Goal: Contribute content: Add original content to the website for others to see

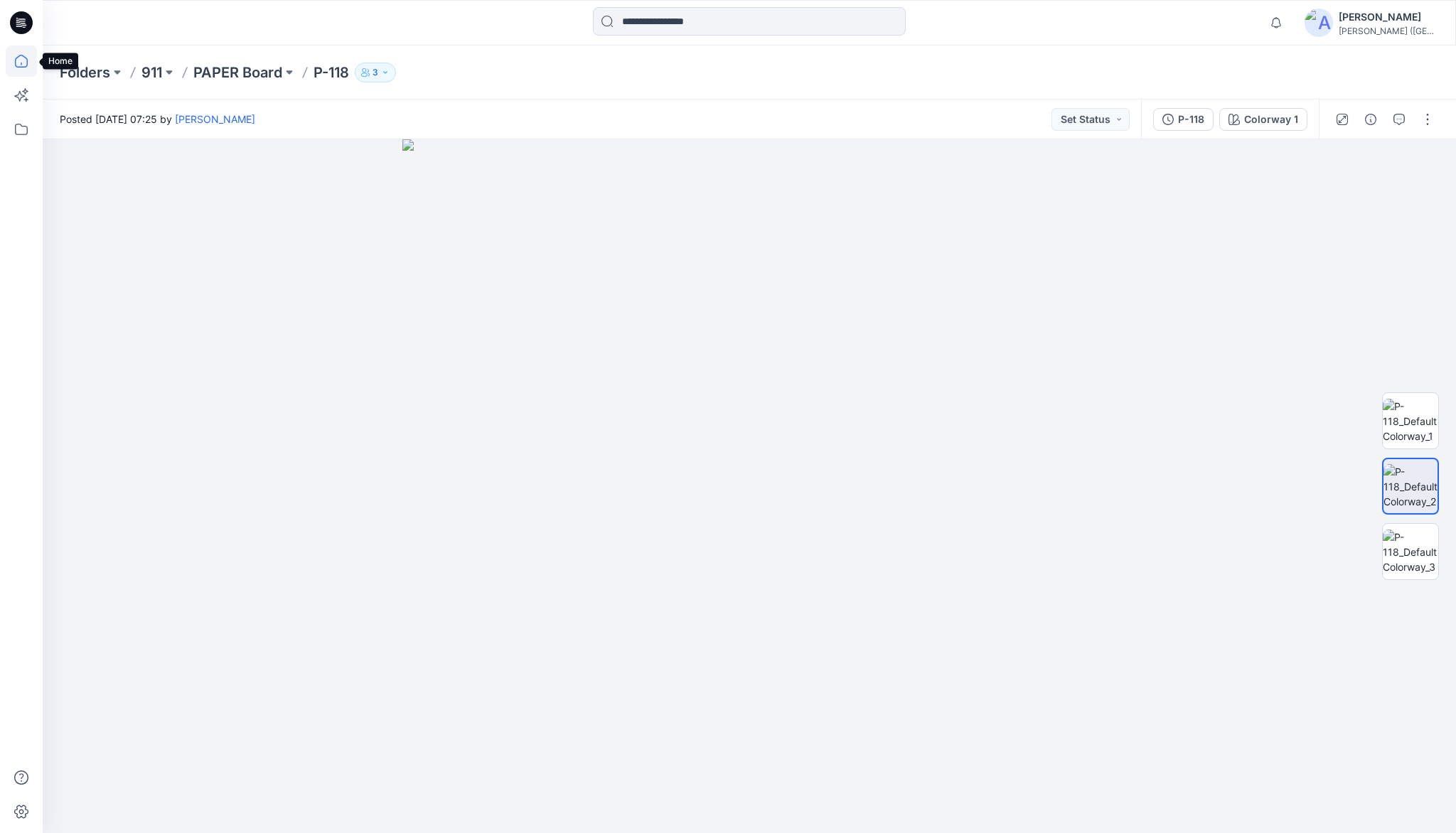
click at [22, 62] on icon at bounding box center [21, 61] width 32 height 32
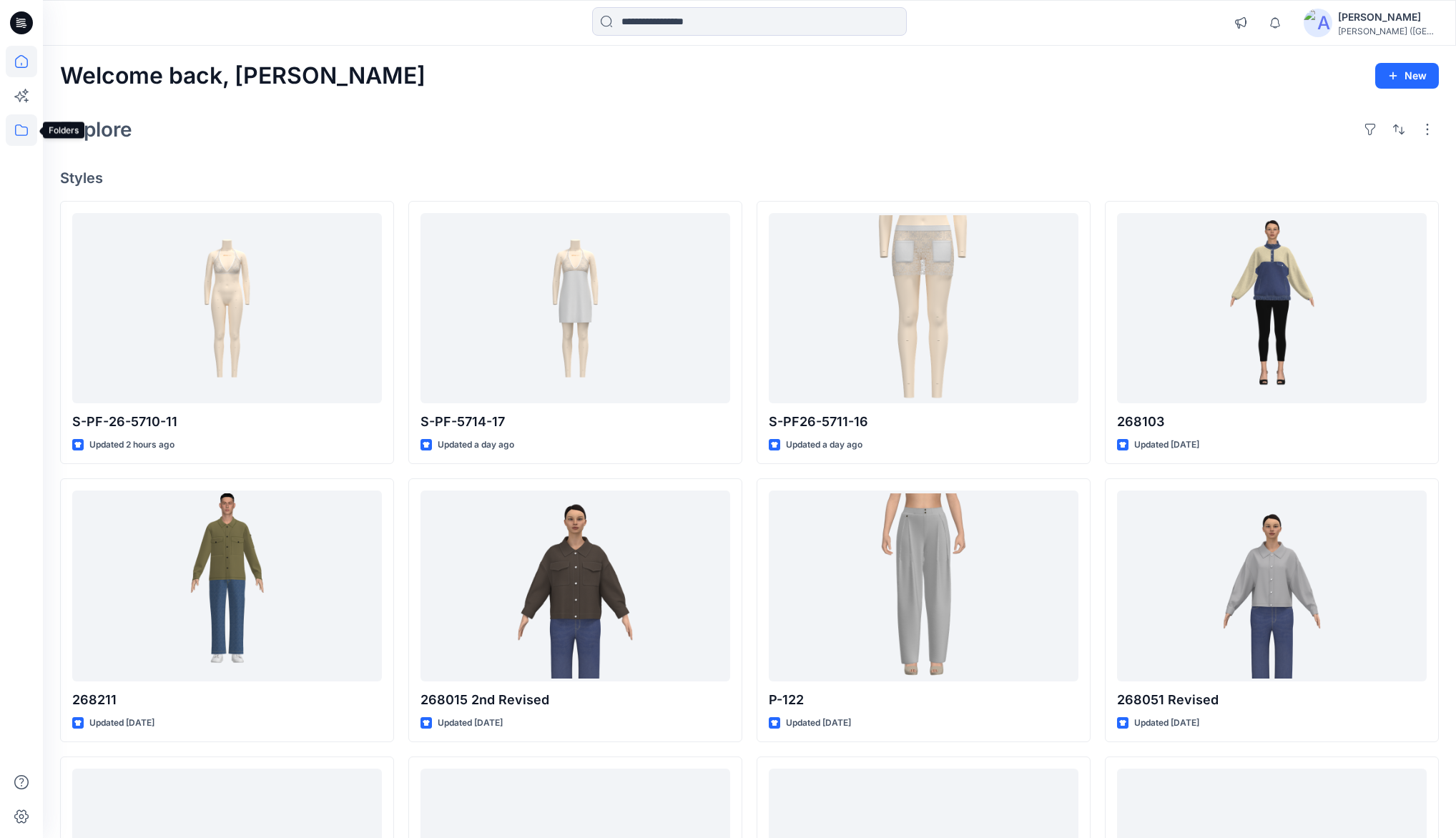
click at [27, 129] on icon at bounding box center [21, 130] width 13 height 12
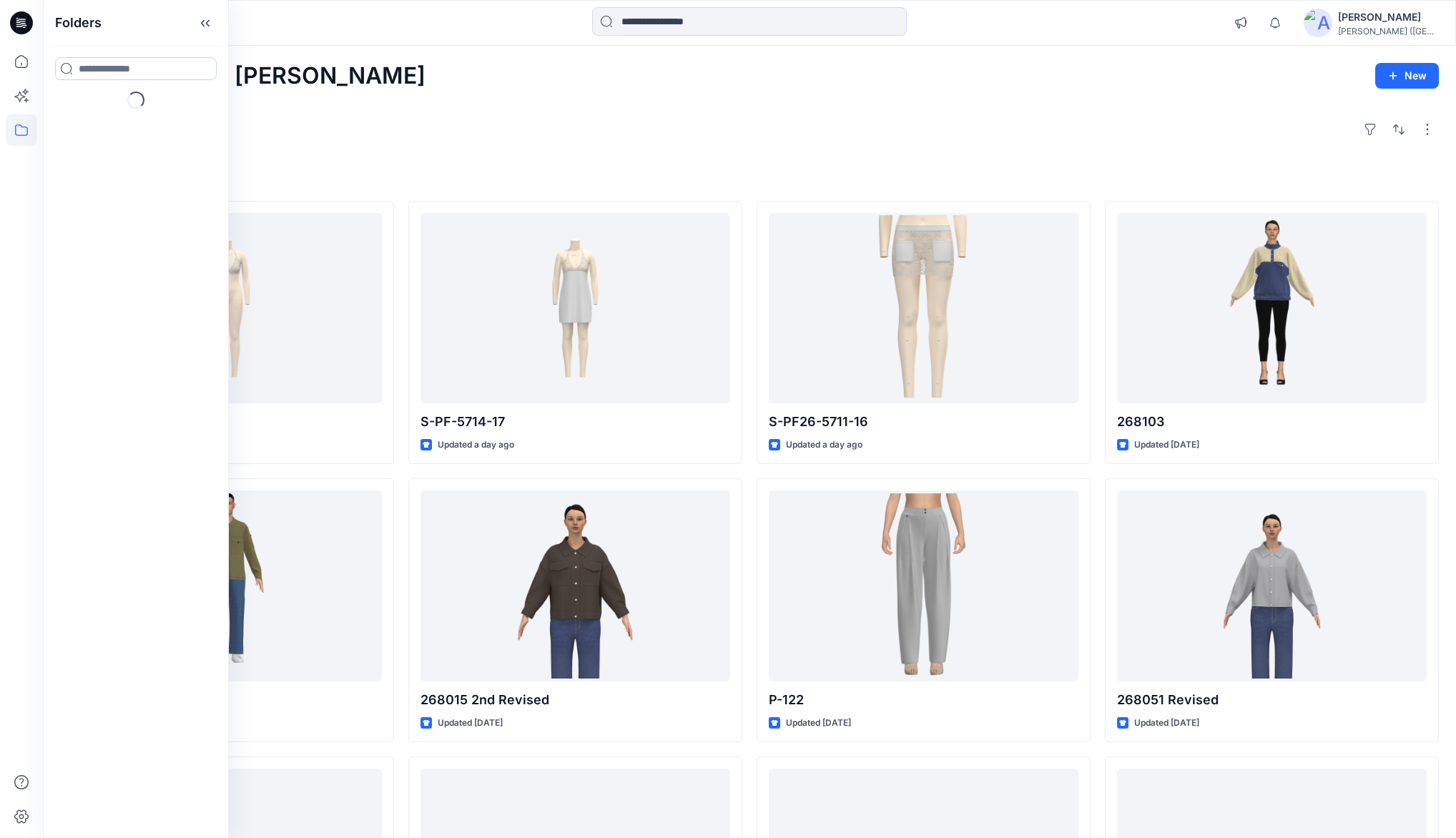
click at [109, 71] on input at bounding box center [136, 68] width 162 height 23
type input "***"
click at [90, 109] on p "Folders" at bounding box center [92, 116] width 29 height 15
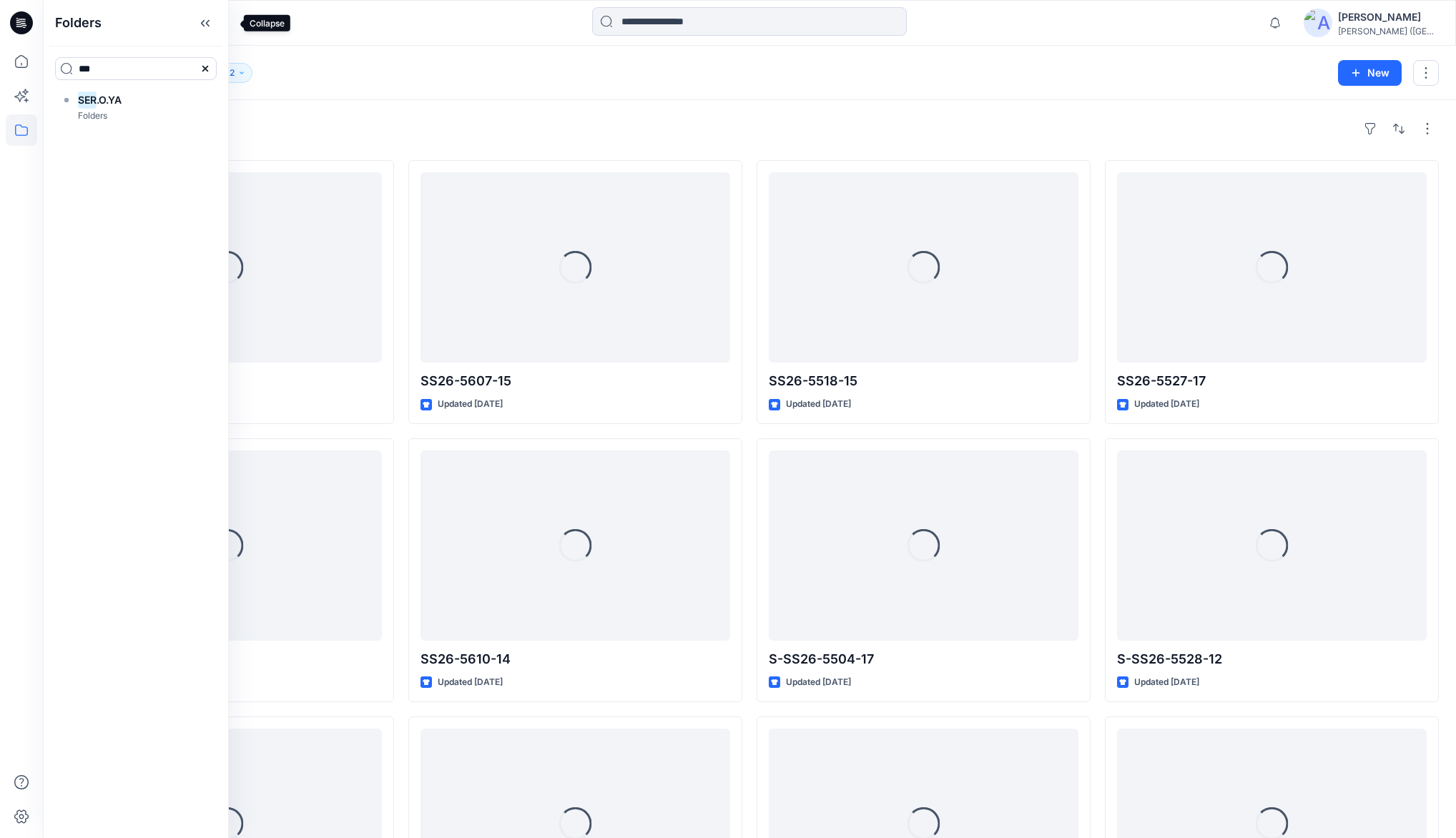
drag, startPoint x: 224, startPoint y: 26, endPoint x: 216, endPoint y: 38, distance: 14.4
click at [205, 26] on icon at bounding box center [203, 23] width 4 height 7
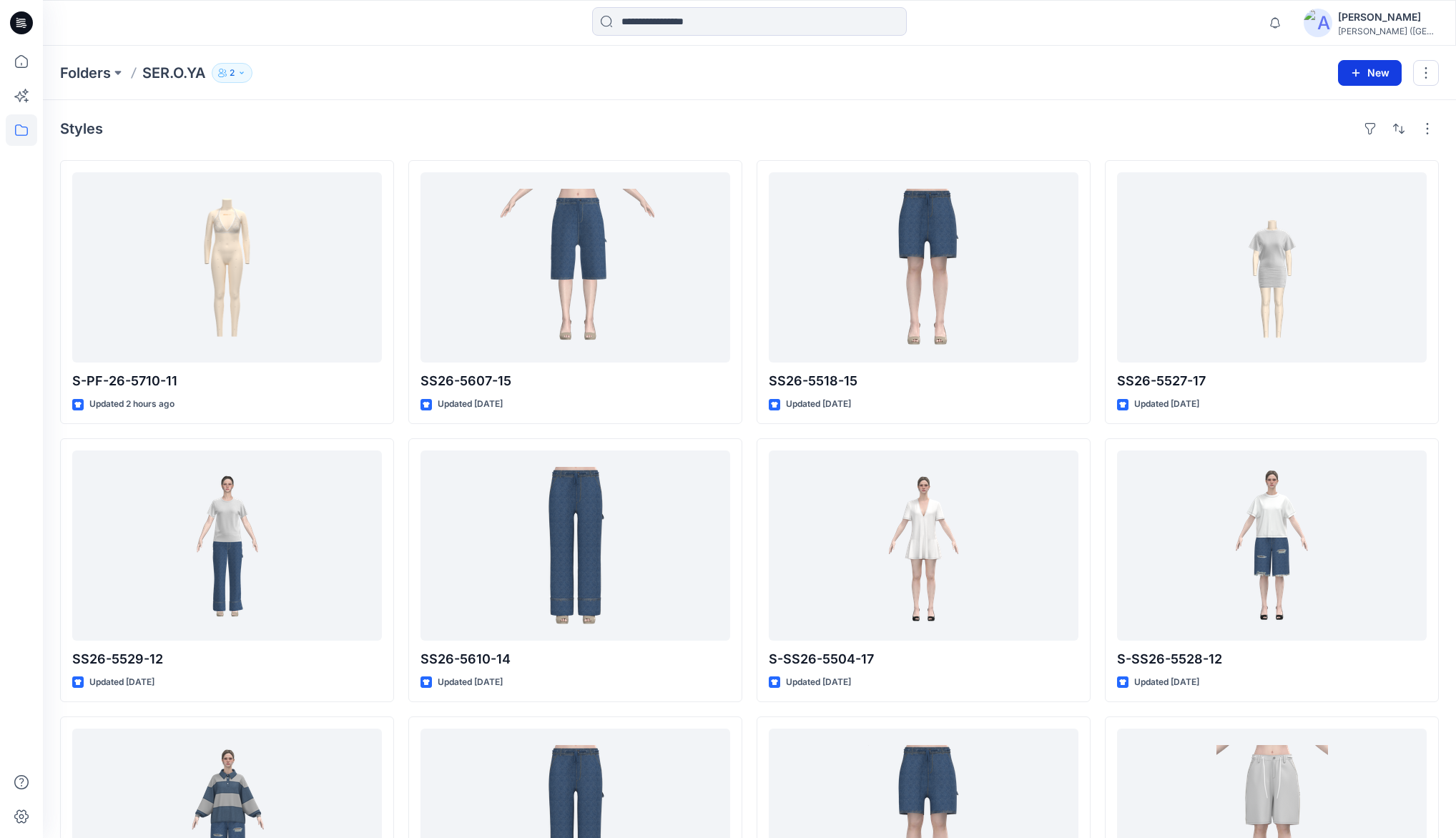
click at [1364, 77] on button "New" at bounding box center [1369, 72] width 63 height 26
click at [1342, 111] on p "New Style" at bounding box center [1325, 108] width 48 height 17
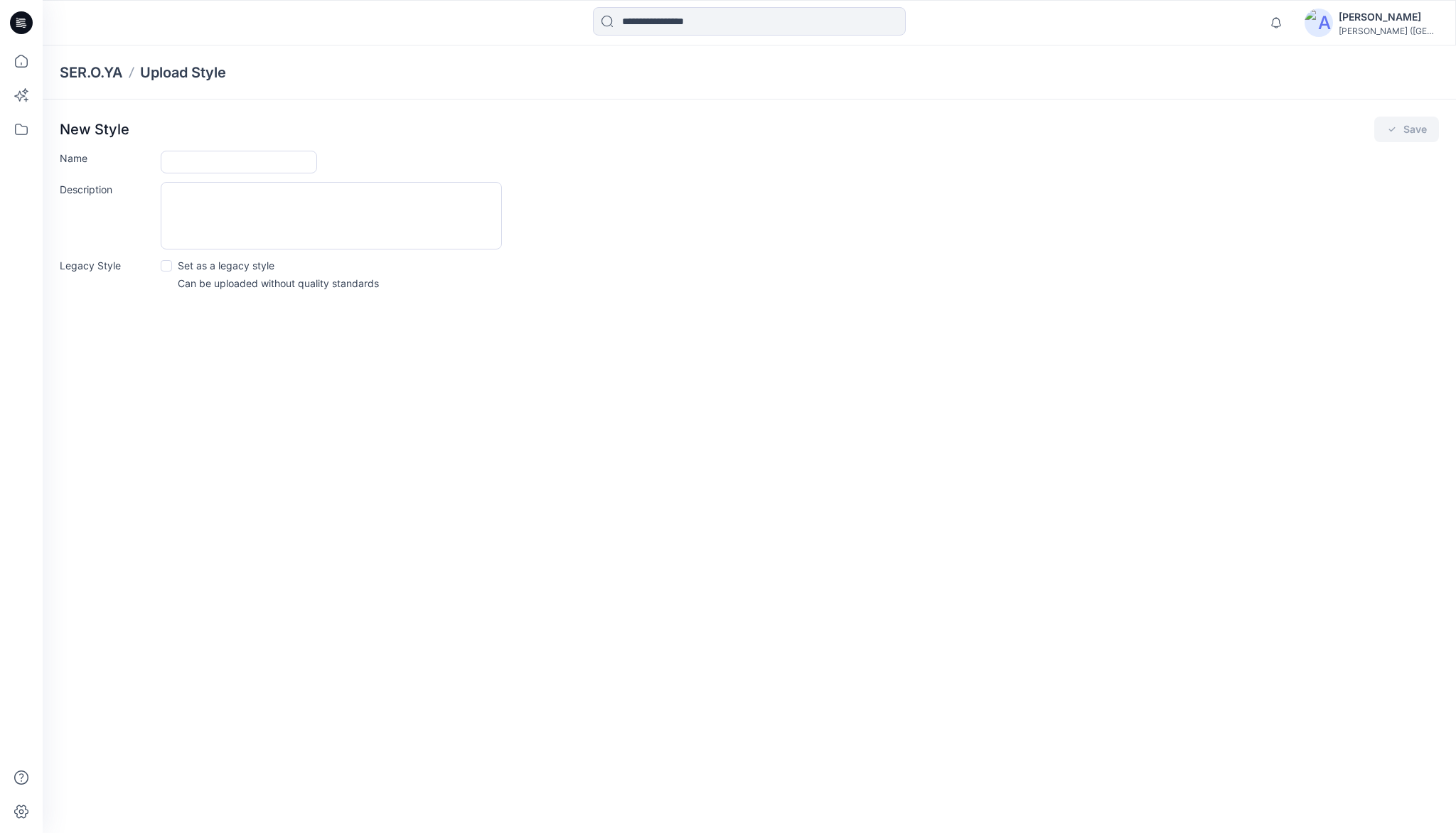
drag, startPoint x: 203, startPoint y: 167, endPoint x: 206, endPoint y: 176, distance: 9.5
click at [202, 167] on input "Name" at bounding box center [239, 163] width 157 height 23
type input "*******"
click at [1415, 133] on button "Save" at bounding box center [1406, 129] width 65 height 26
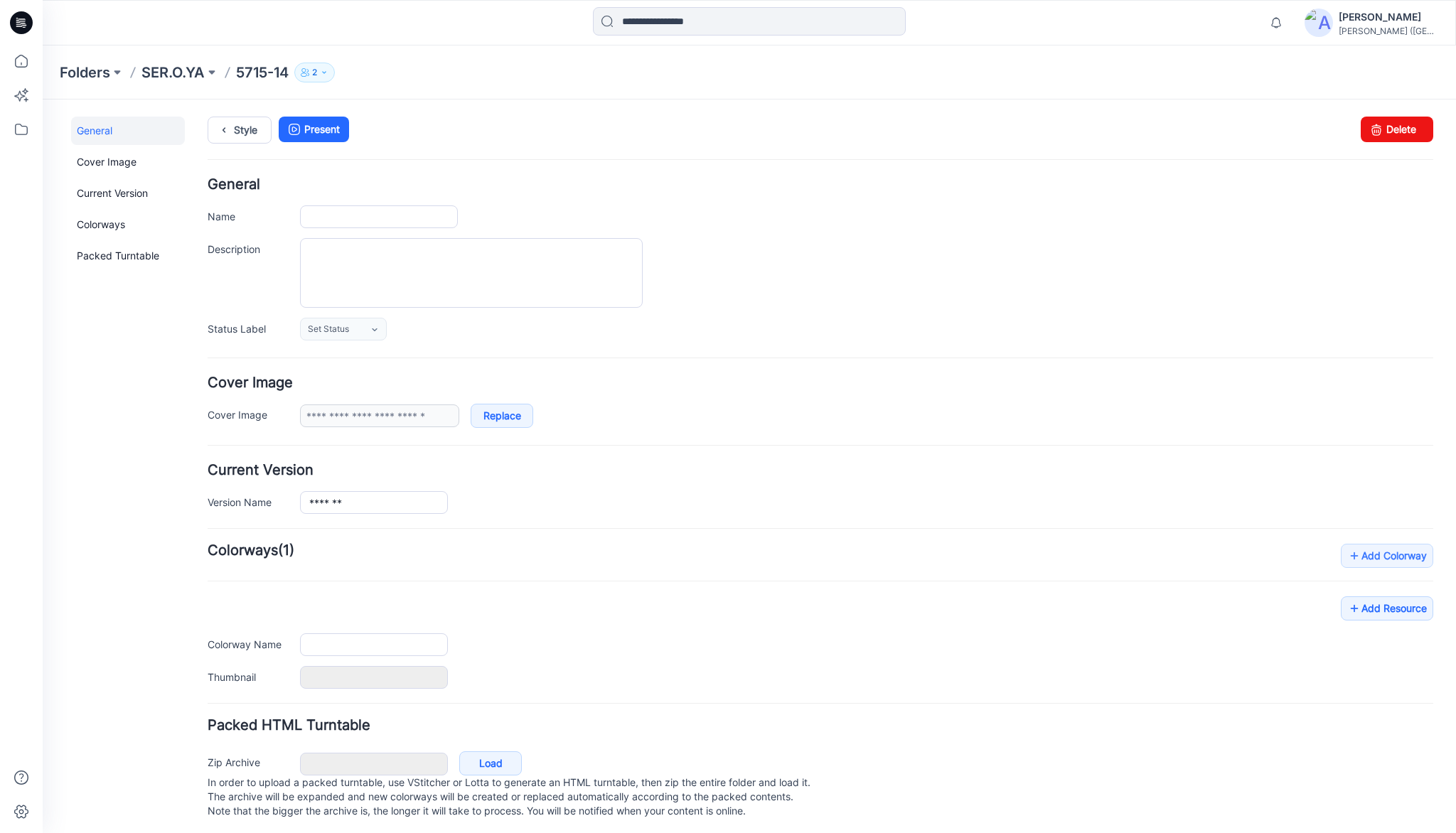
type input "*******"
type input "**********"
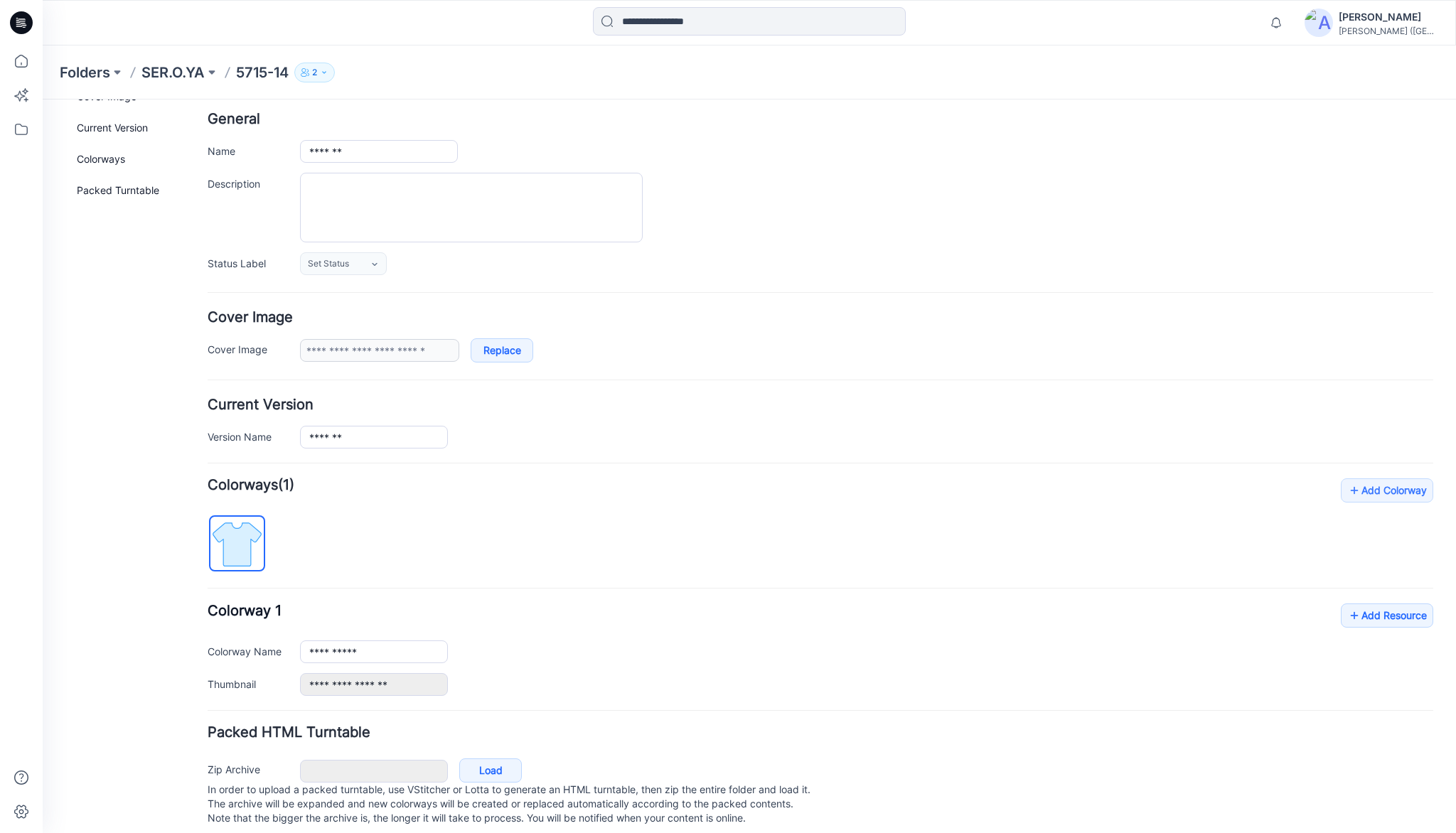
scroll to position [88, 0]
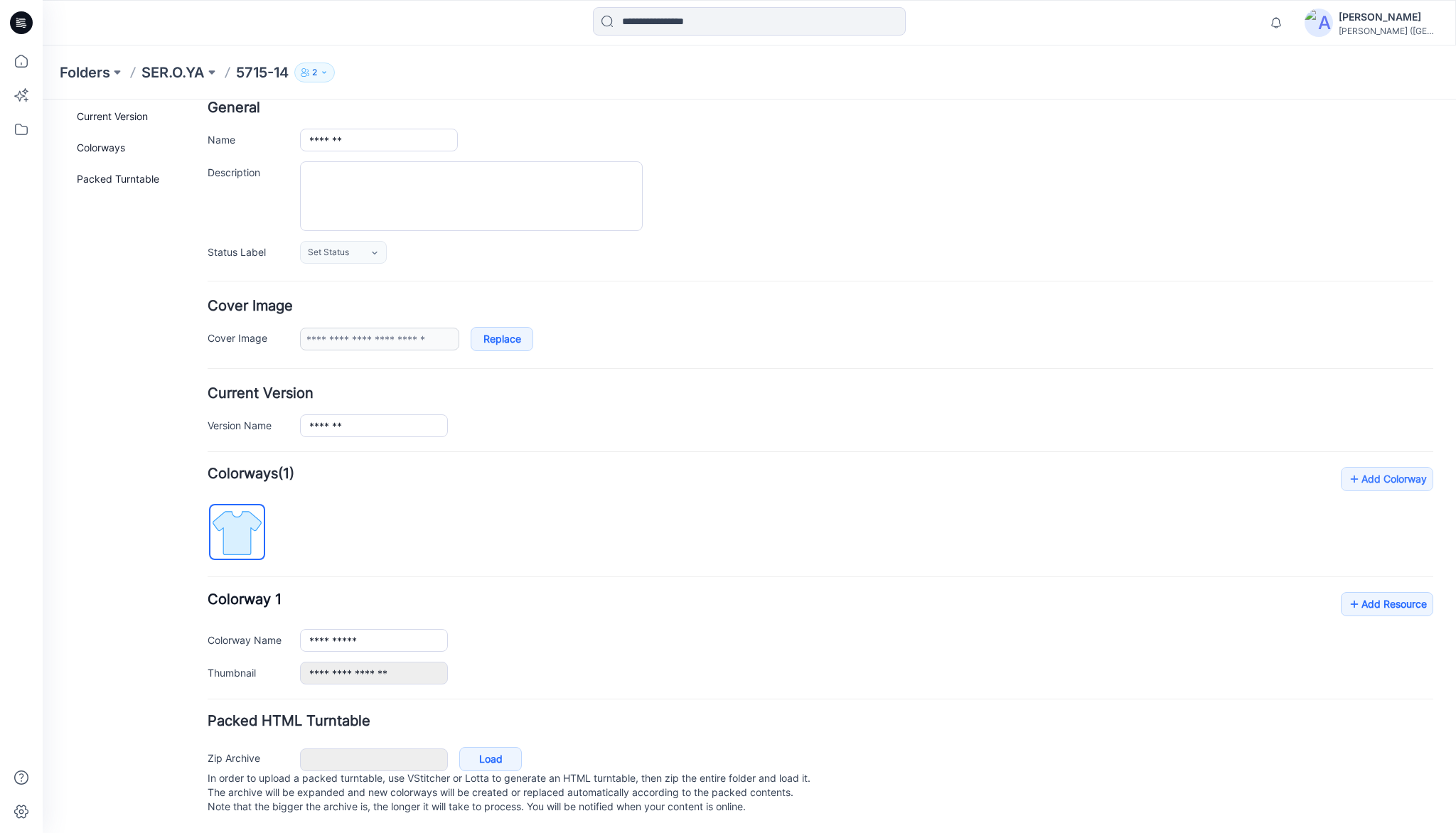
click at [1392, 577] on div "**********" at bounding box center [820, 575] width 1226 height 217
click at [1387, 592] on link "Add Resource" at bounding box center [1386, 603] width 93 height 24
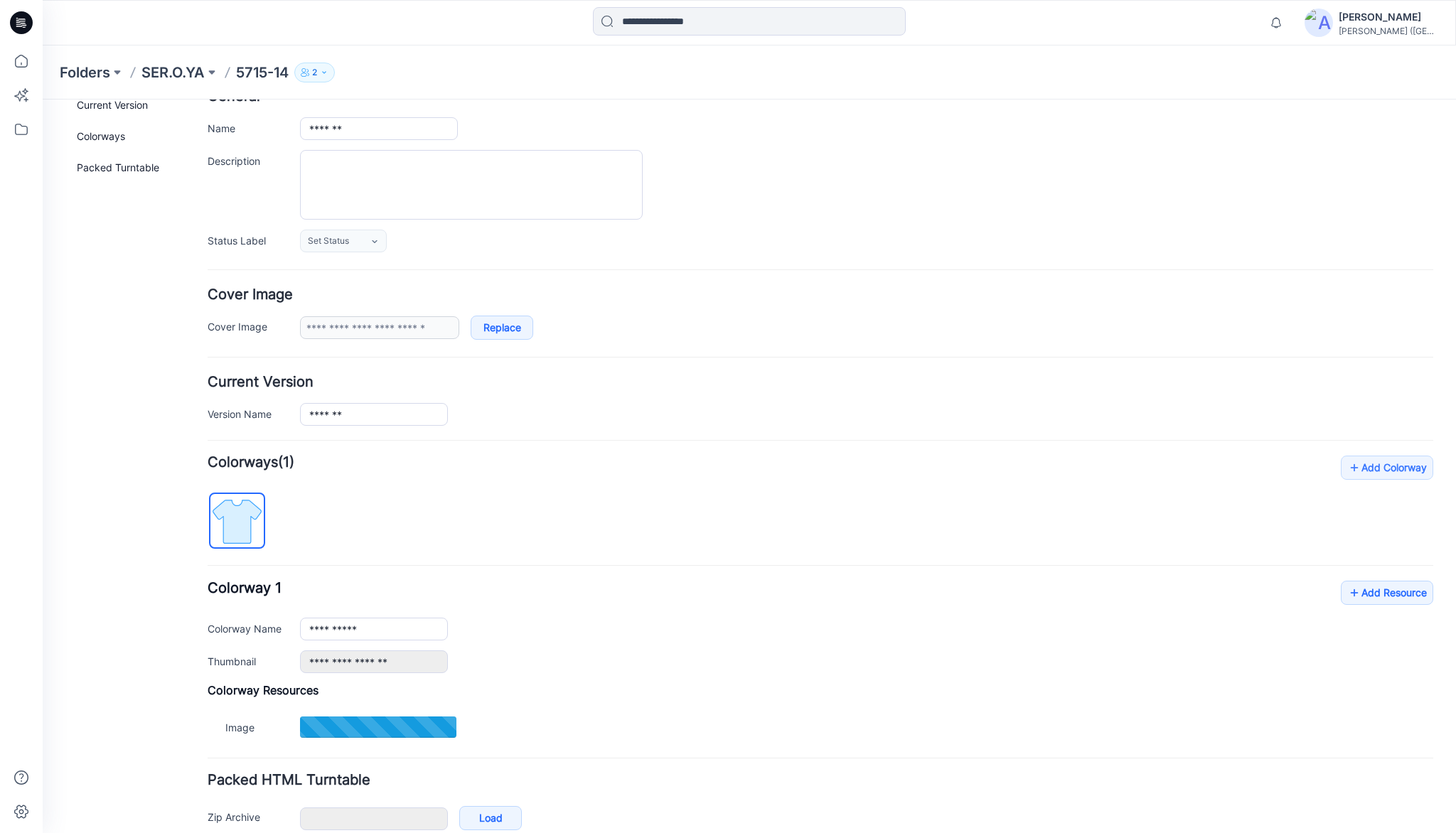
type input "**********"
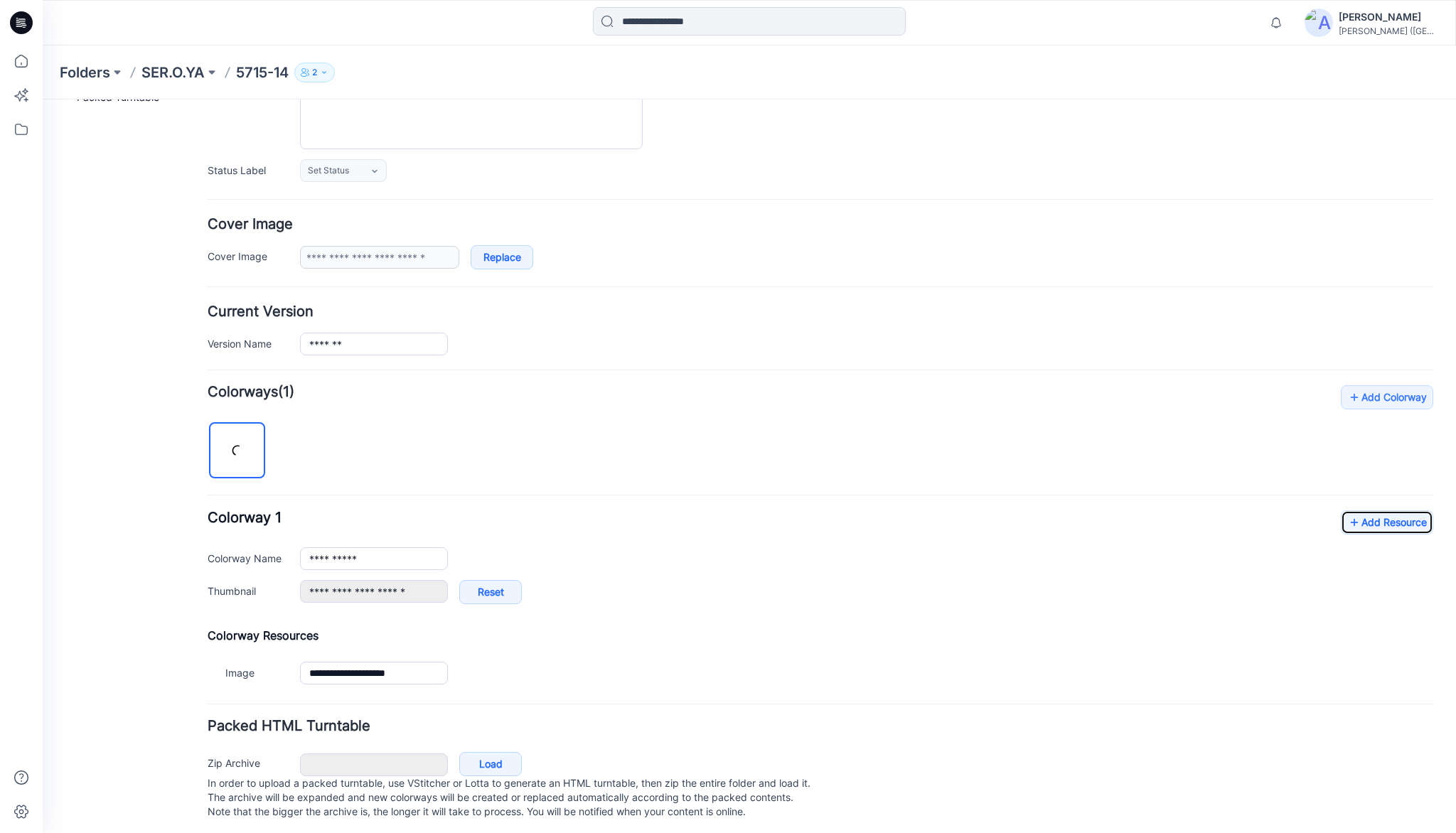
scroll to position [175, 0]
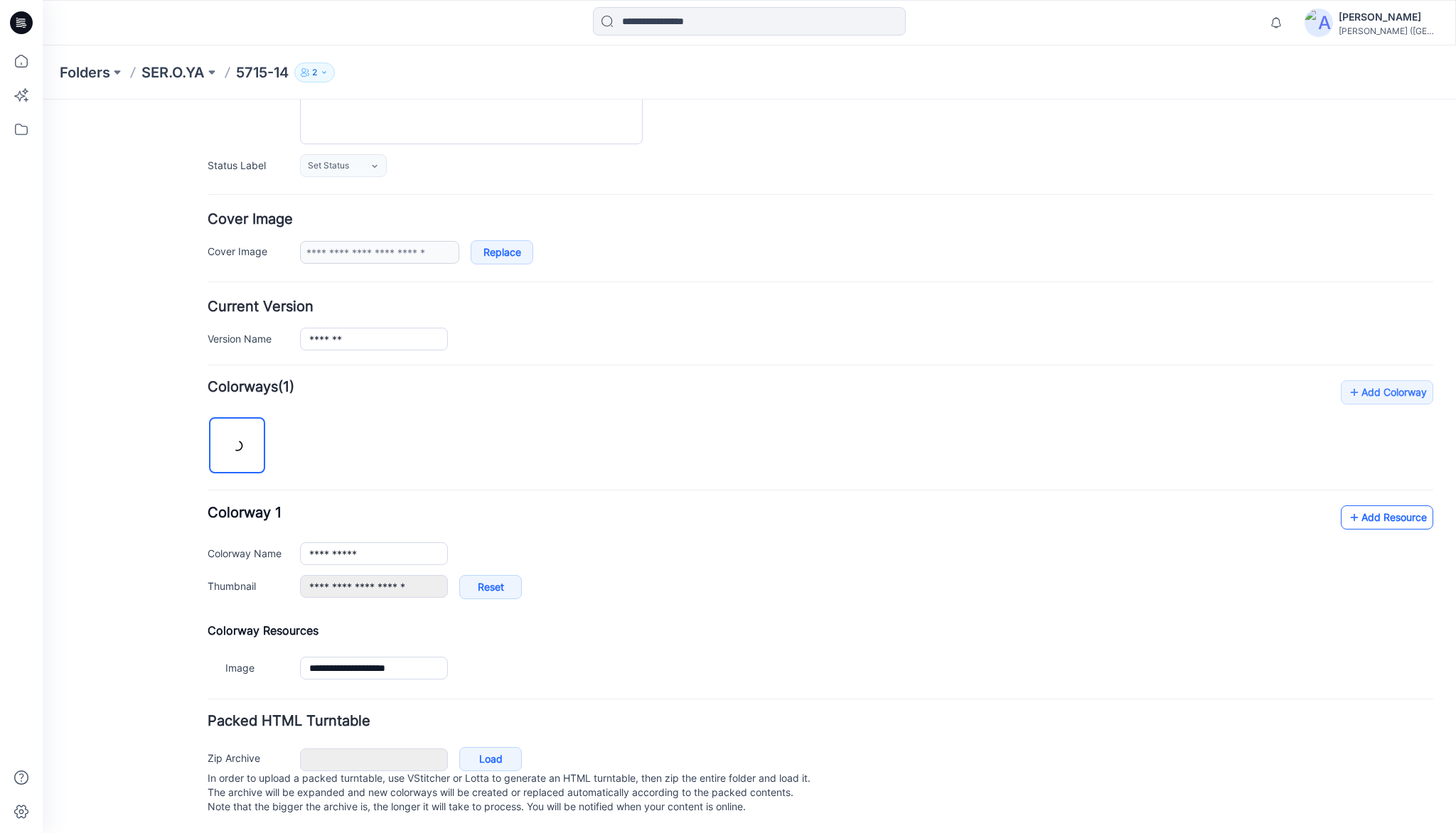
click at [1392, 510] on link "Add Resource" at bounding box center [1386, 517] width 93 height 24
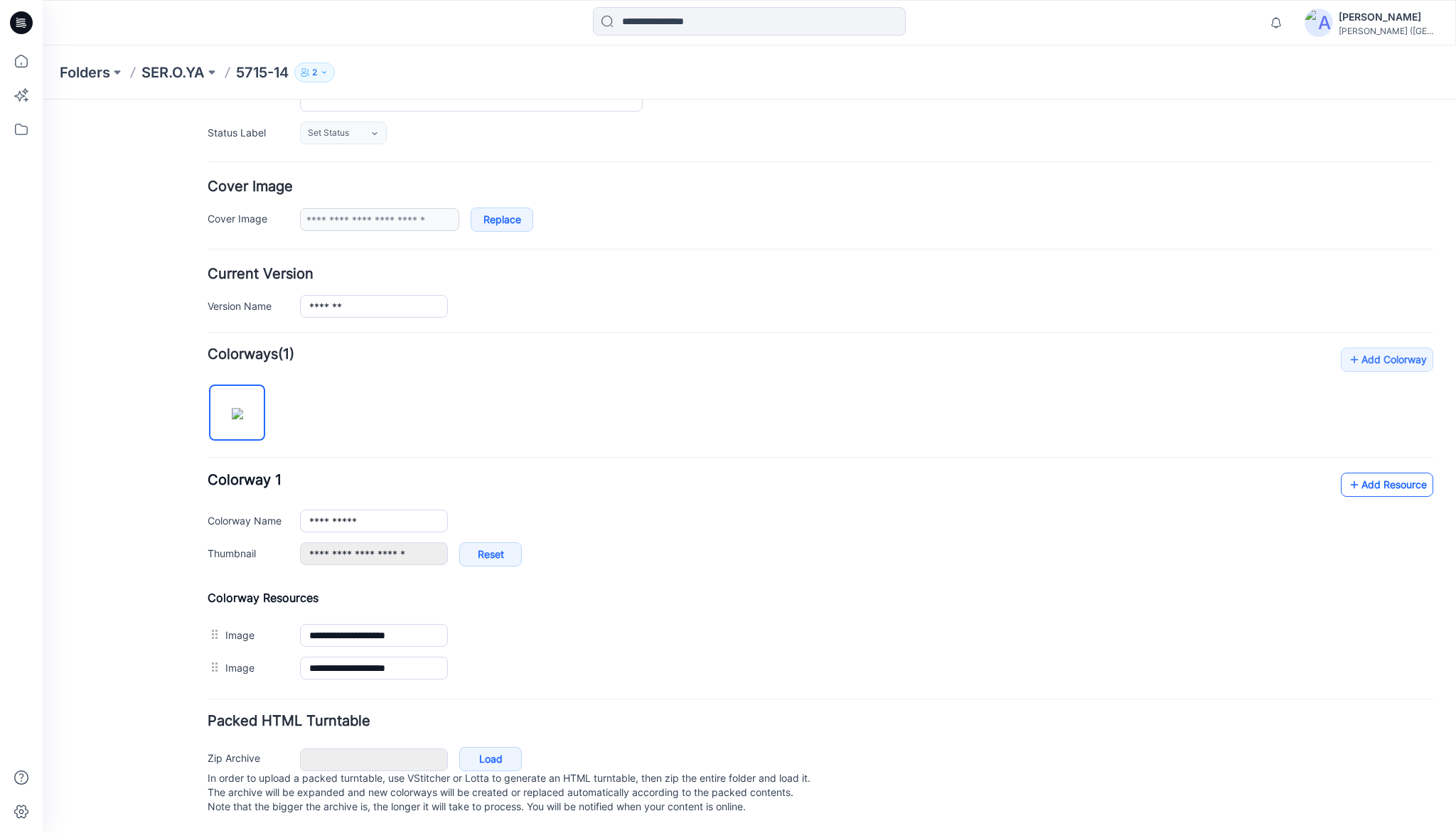
scroll to position [208, 0]
click at [1383, 472] on link "Add Resource" at bounding box center [1386, 484] width 93 height 24
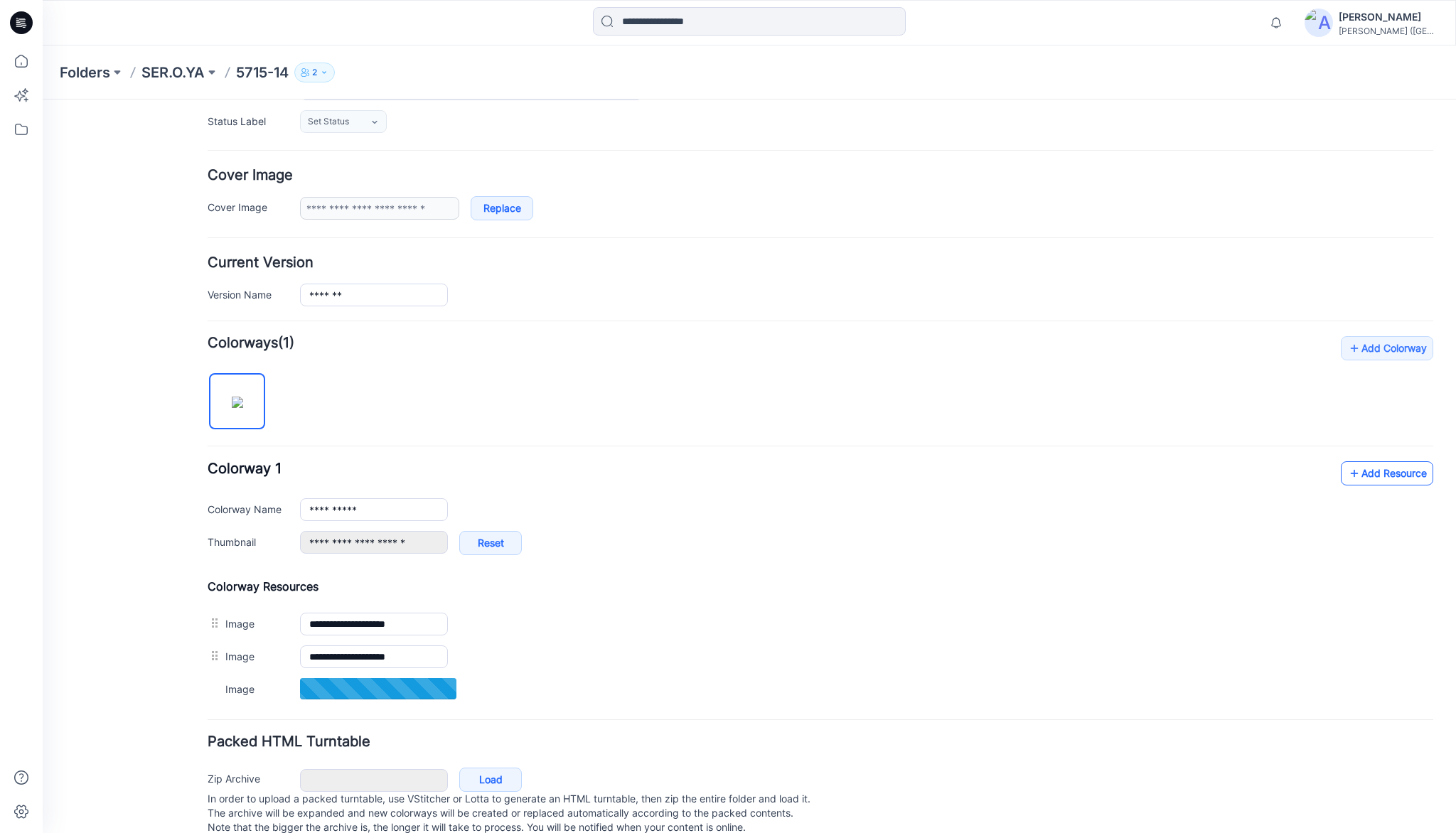
click at [1380, 475] on link "Add Resource" at bounding box center [1386, 472] width 93 height 24
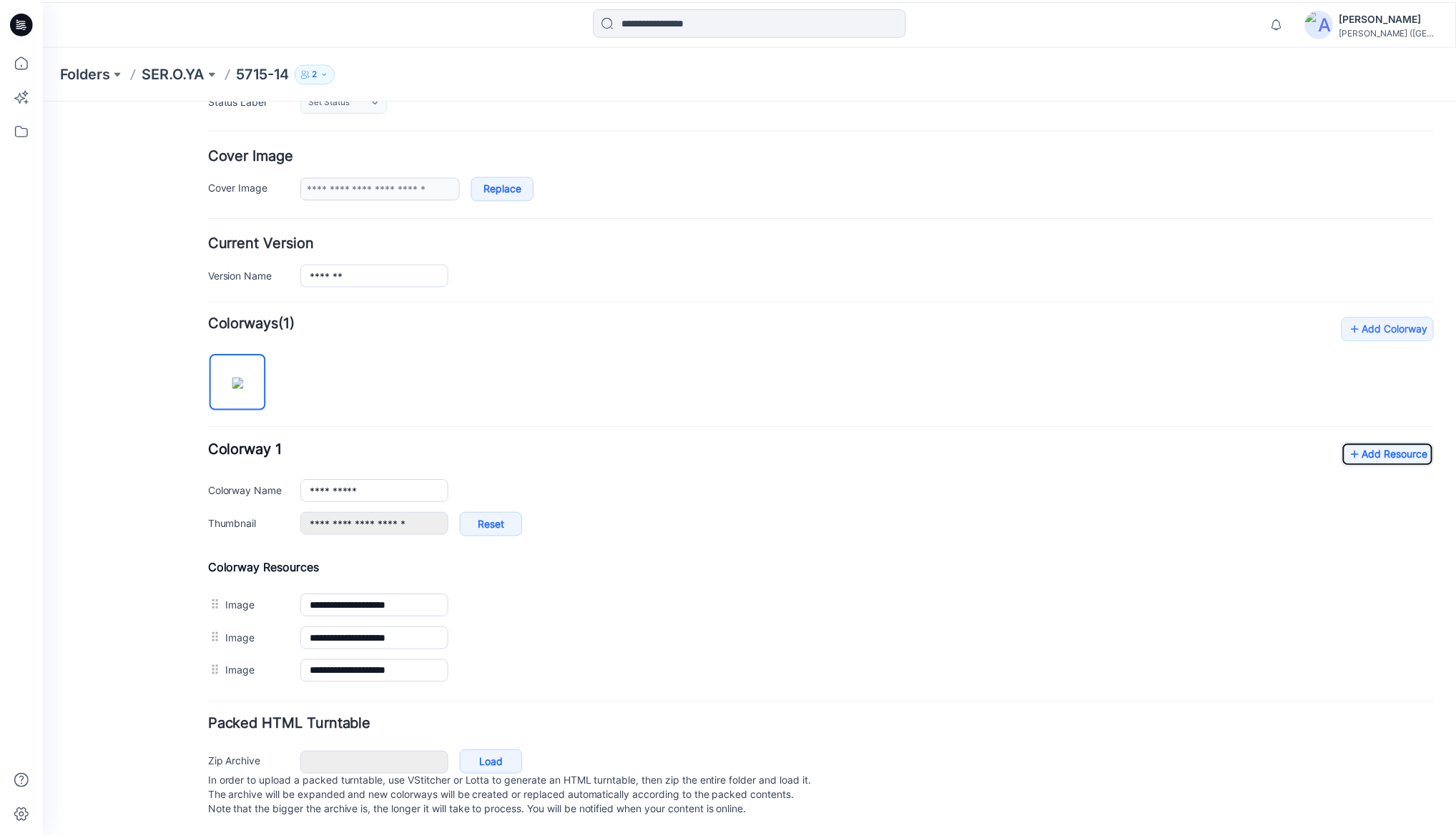
scroll to position [241, 0]
click at [1404, 443] on link "Add Resource" at bounding box center [1394, 454] width 93 height 24
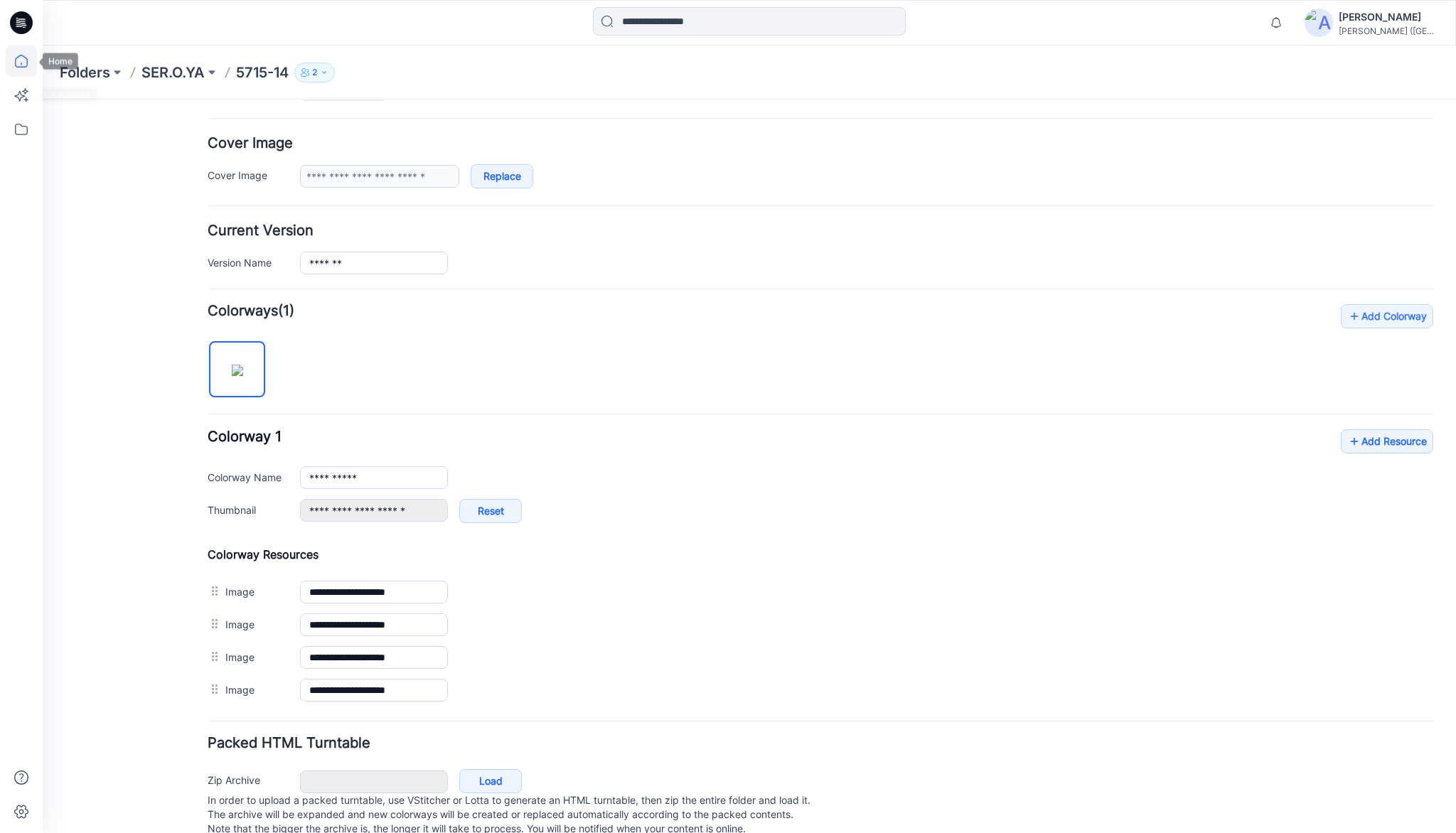
click at [23, 62] on icon at bounding box center [21, 61] width 32 height 32
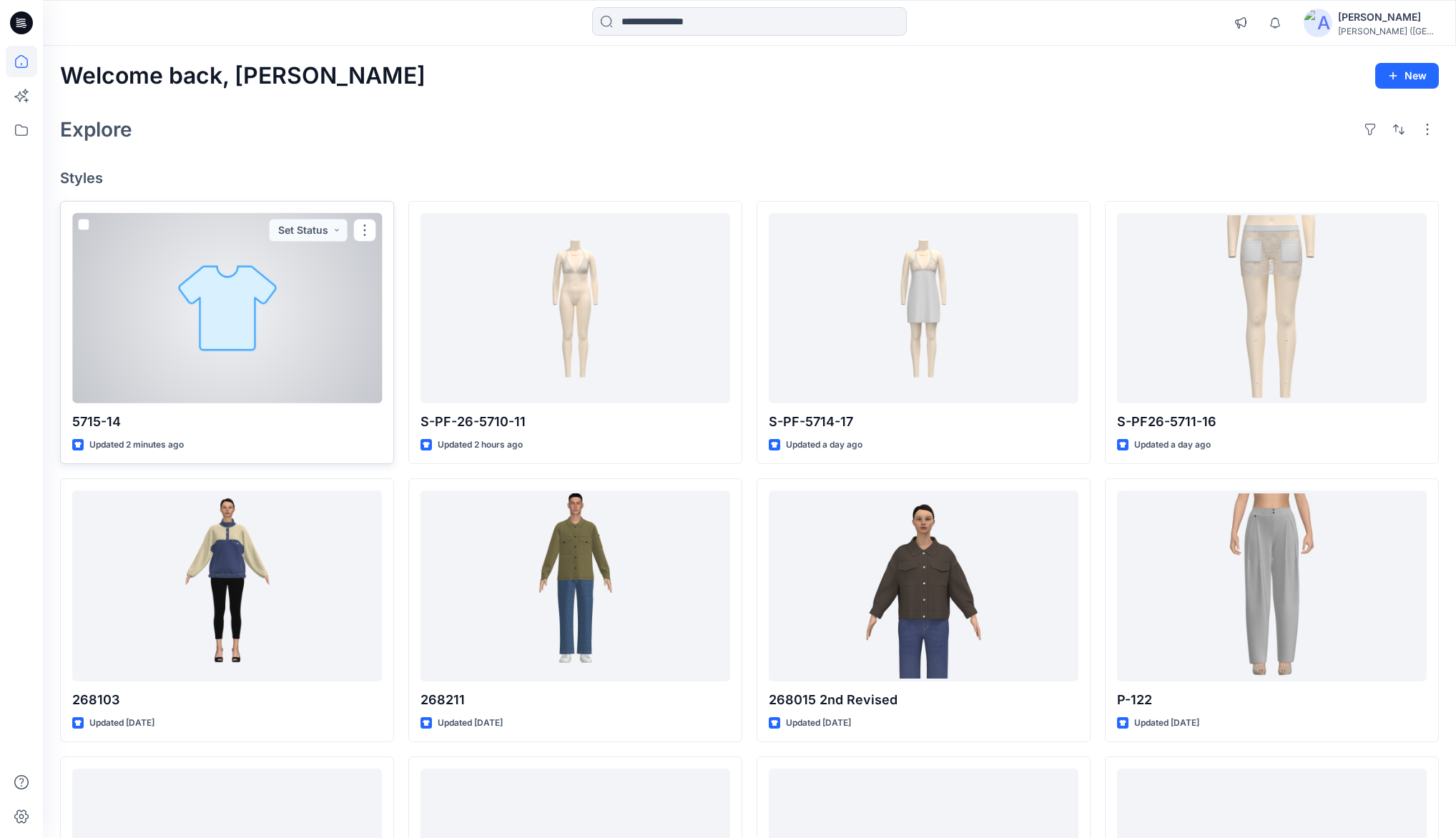
click at [315, 306] on div at bounding box center [227, 309] width 310 height 190
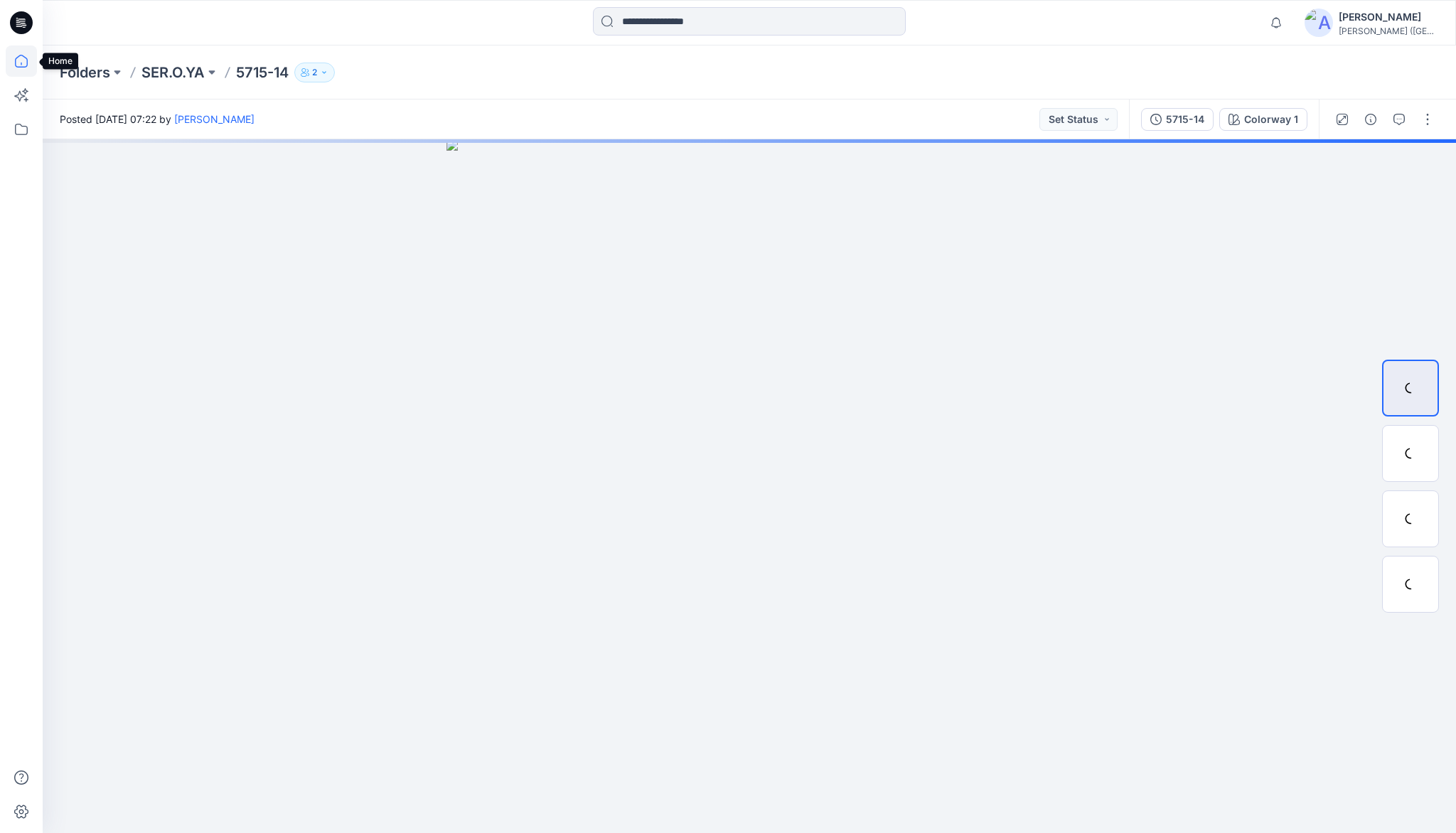
click at [16, 62] on icon at bounding box center [21, 61] width 32 height 32
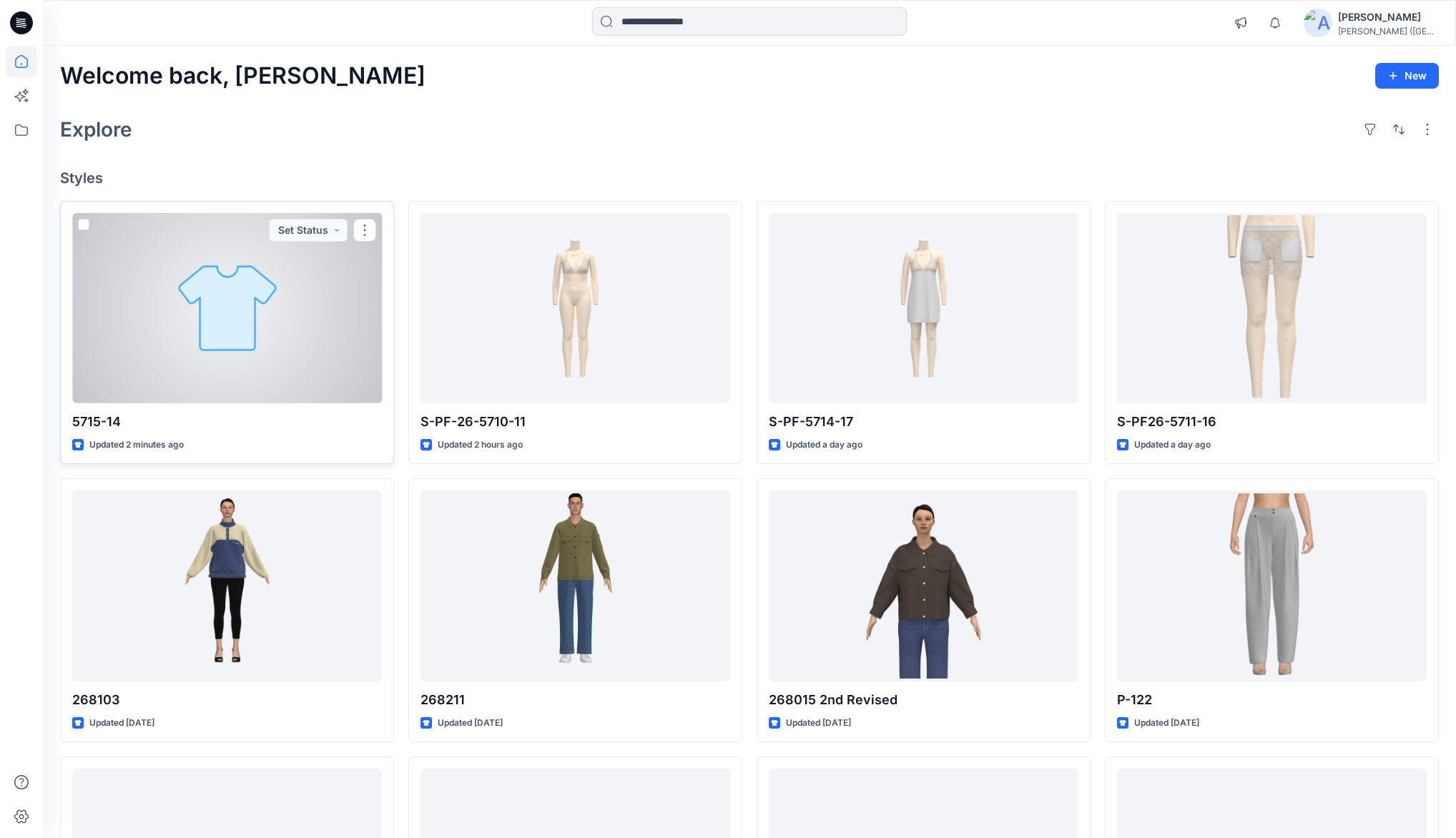
click at [291, 343] on div at bounding box center [227, 309] width 310 height 190
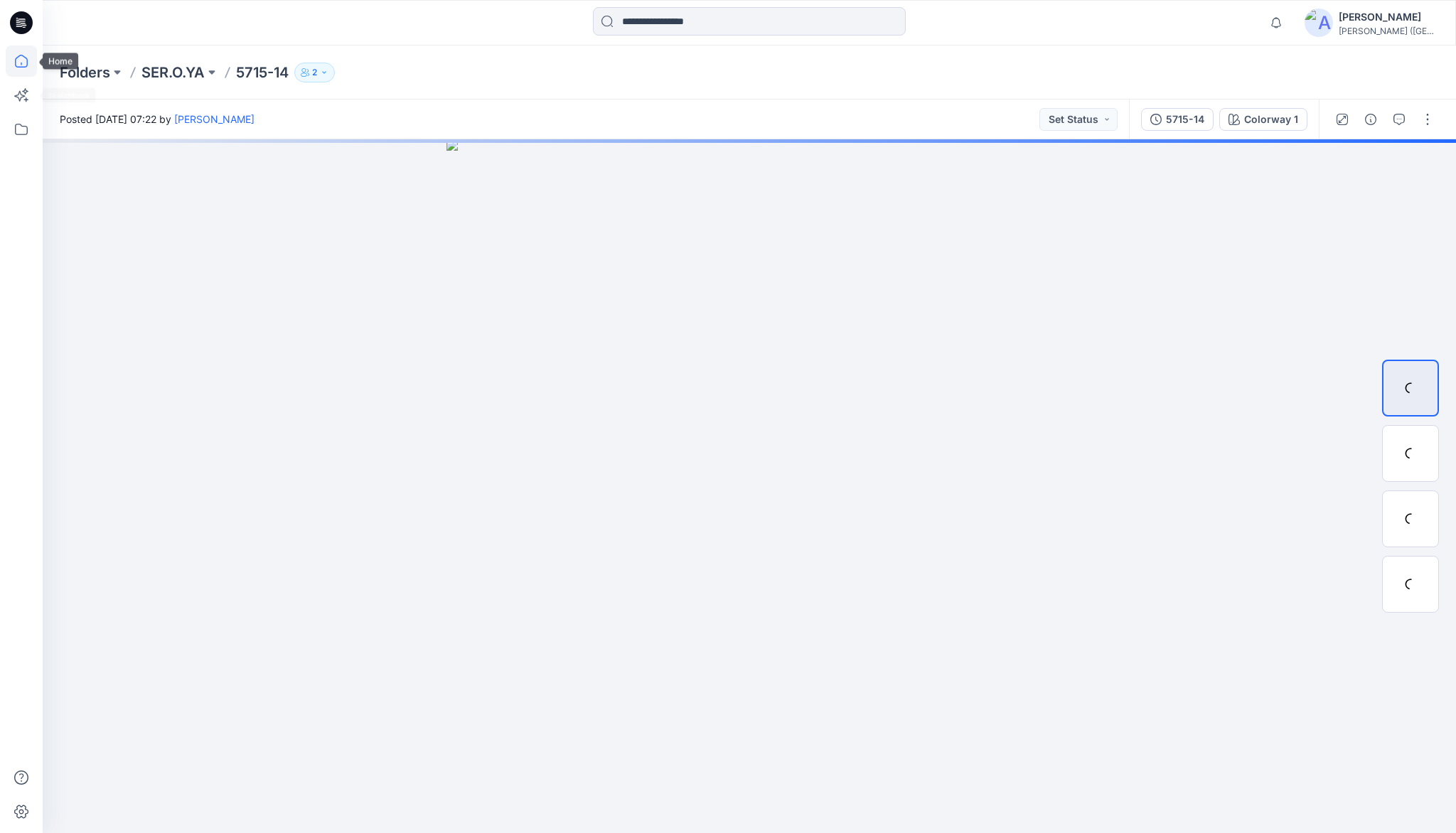
click at [23, 64] on icon at bounding box center [21, 61] width 32 height 32
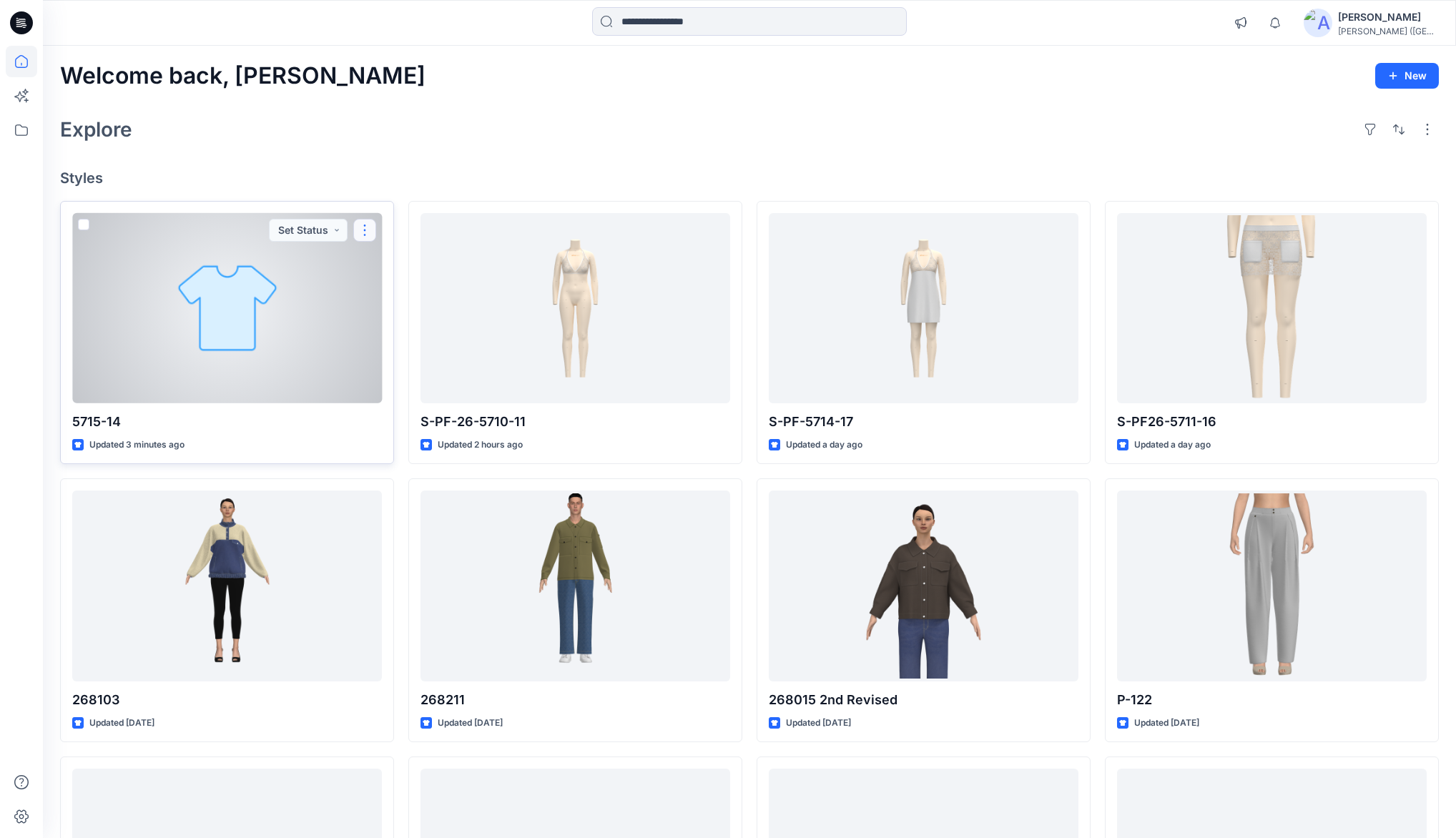
click at [366, 232] on button "button" at bounding box center [364, 230] width 23 height 23
click at [403, 339] on p "Duplicate to..." at bounding box center [414, 343] width 65 height 15
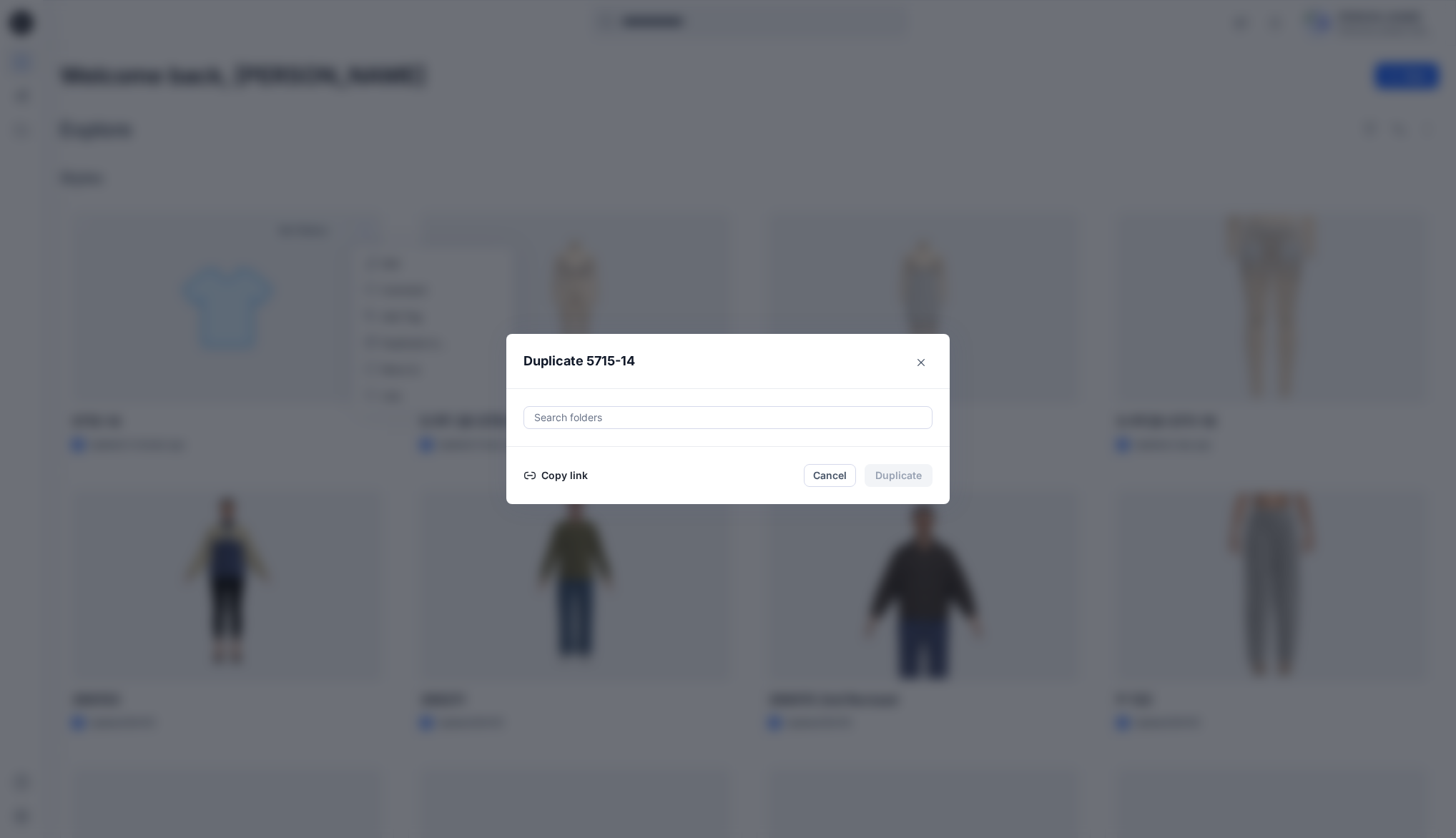
click at [565, 475] on button "Copy link" at bounding box center [556, 475] width 65 height 17
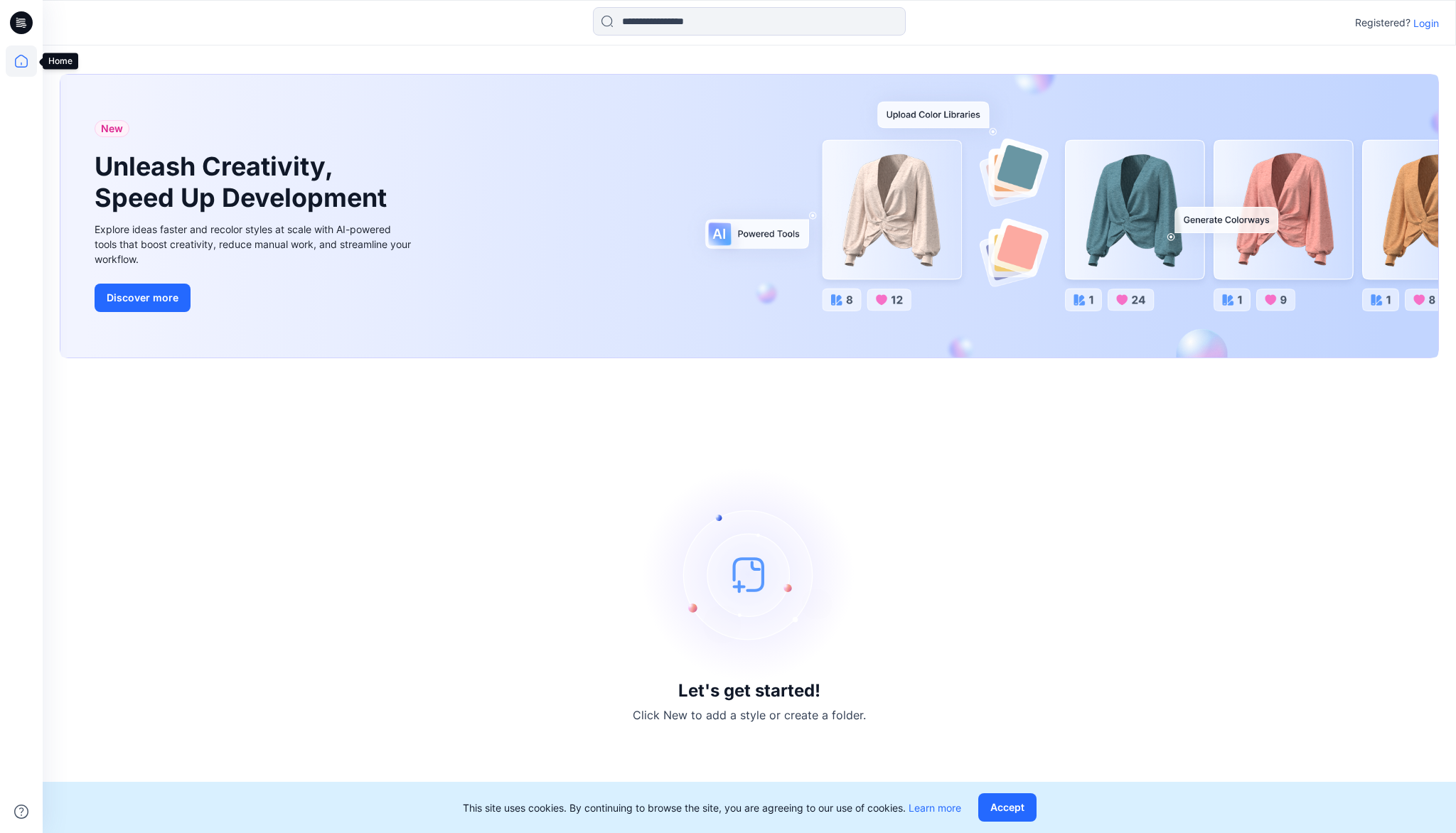
click at [26, 64] on icon at bounding box center [21, 61] width 32 height 32
click at [1425, 24] on p "Login" at bounding box center [1425, 23] width 26 height 15
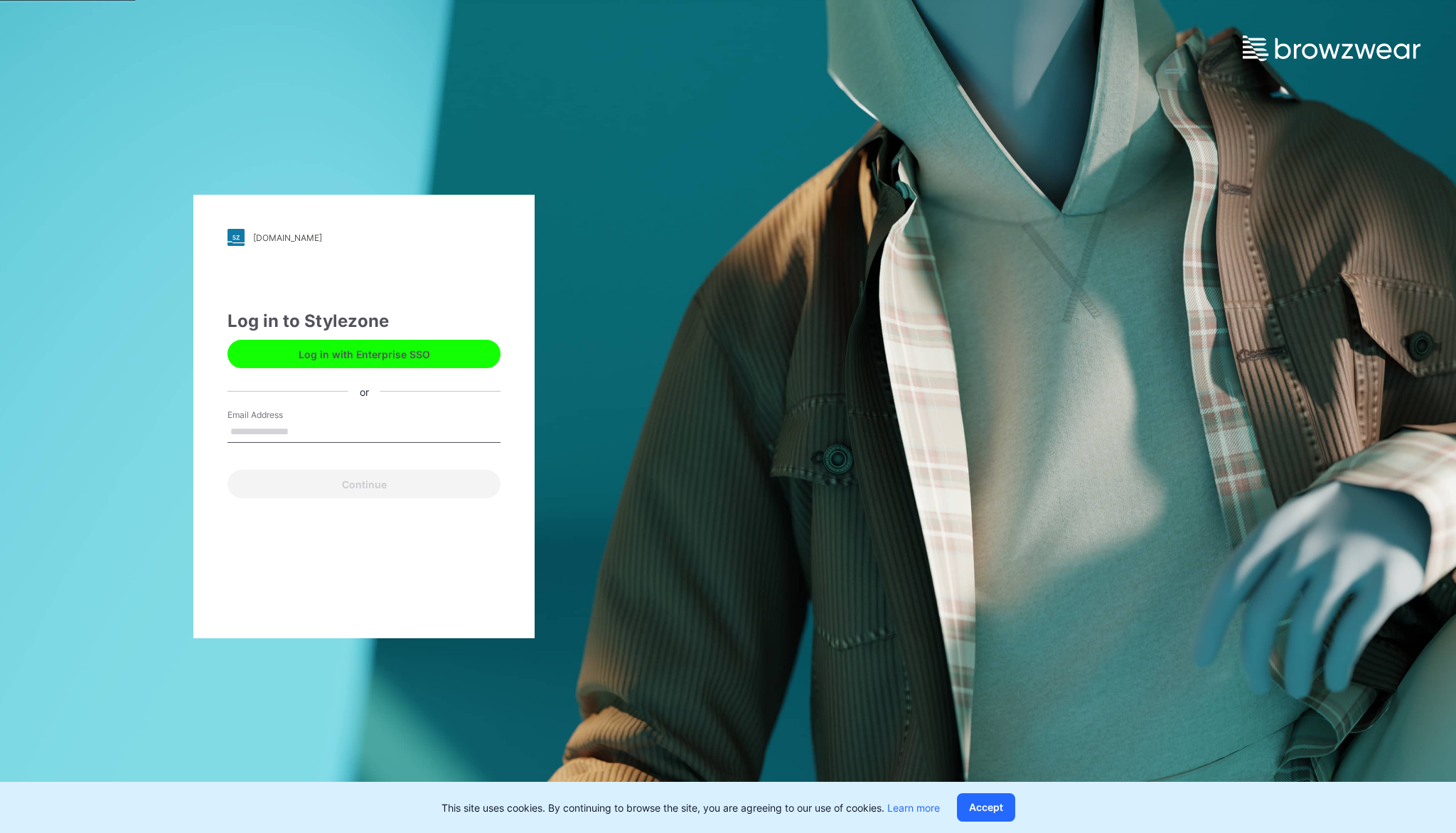
click at [310, 428] on input "Email Address" at bounding box center [363, 432] width 272 height 21
type input "**********"
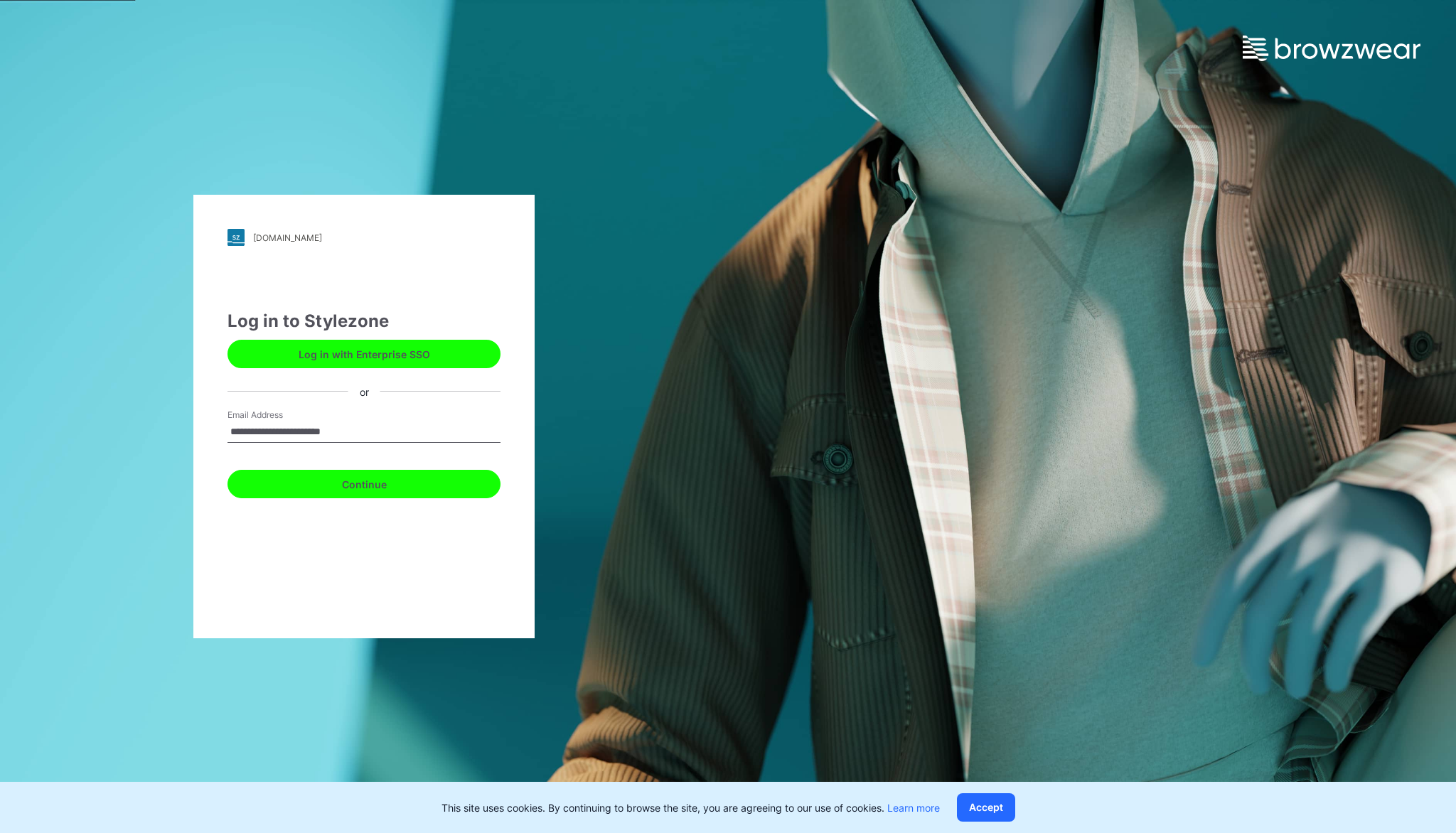
click at [327, 489] on button "Continue" at bounding box center [363, 484] width 272 height 29
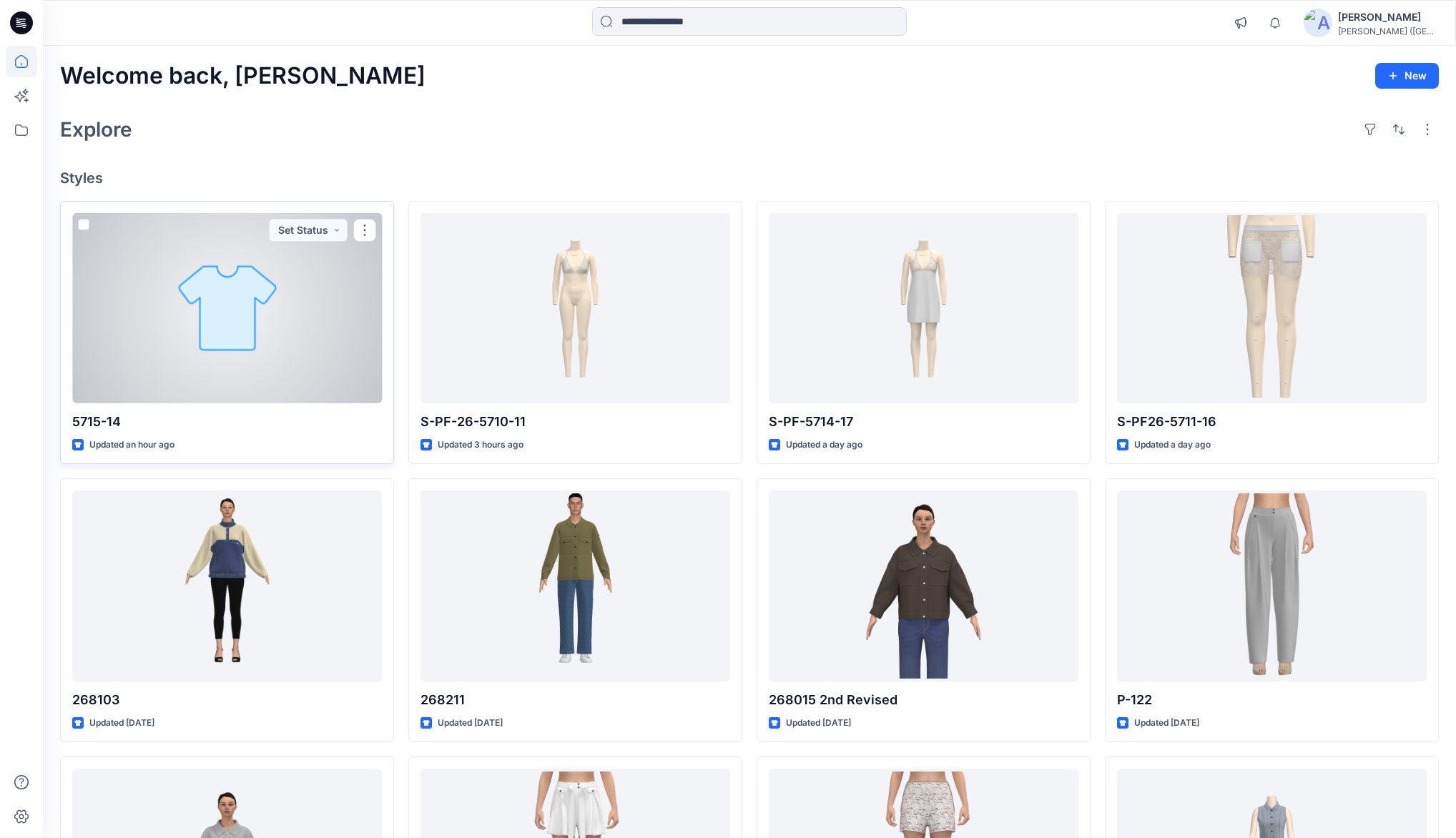
click at [244, 305] on div at bounding box center [227, 309] width 310 height 190
